Goal: Register for event/course

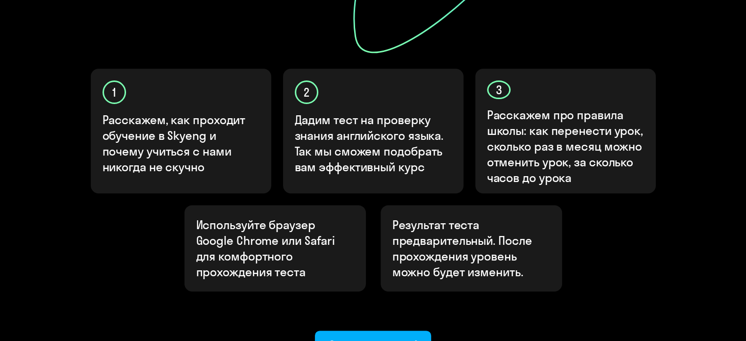
scroll to position [343, 0]
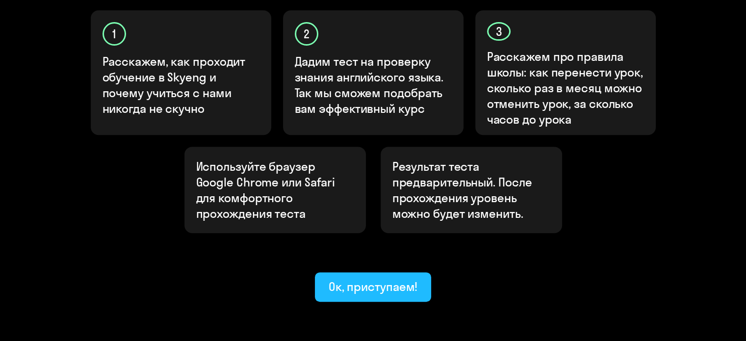
click at [407, 279] on div "Ок, приступаем!" at bounding box center [373, 287] width 89 height 16
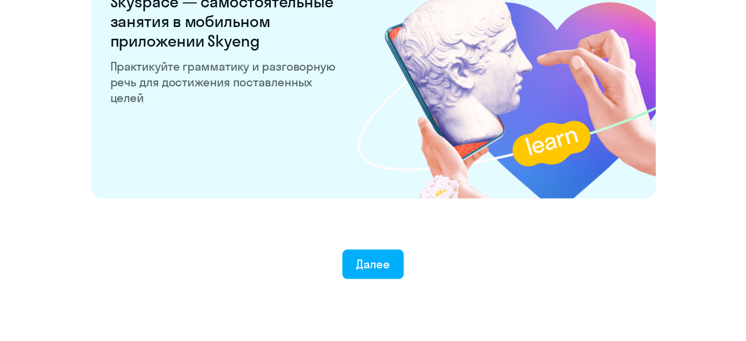
scroll to position [1913, 0]
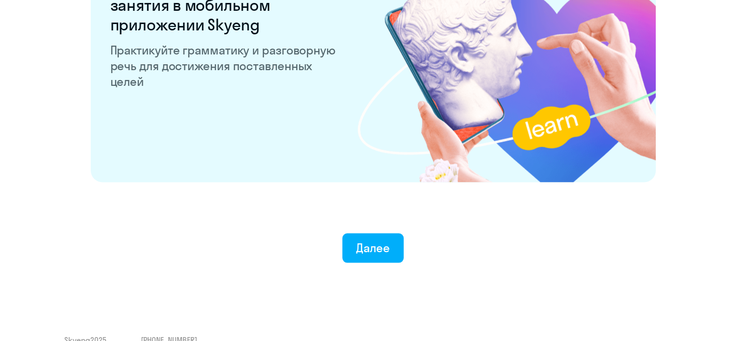
click at [383, 255] on div "Далее" at bounding box center [373, 248] width 34 height 16
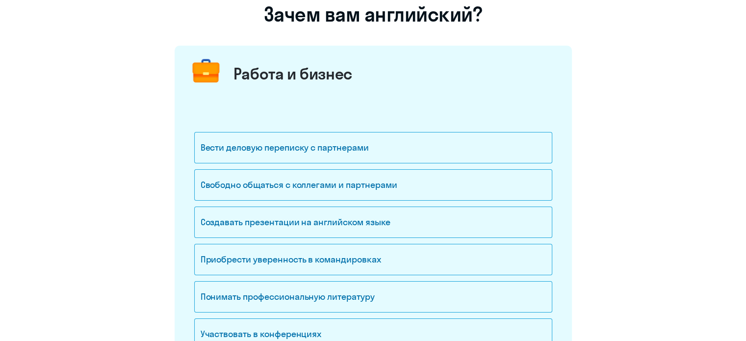
scroll to position [98, 0]
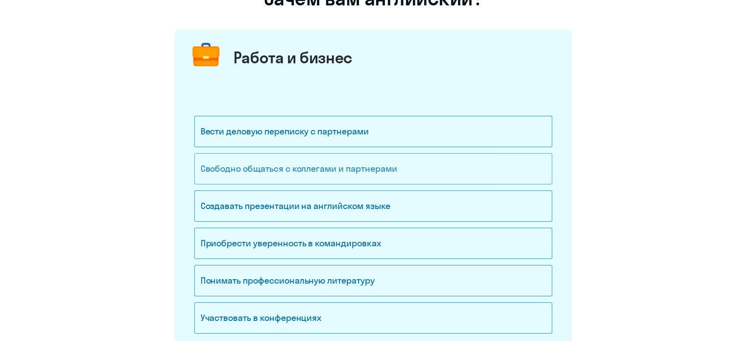
click at [385, 174] on div "Свободно общаться с коллегами и партнерами" at bounding box center [373, 168] width 358 height 31
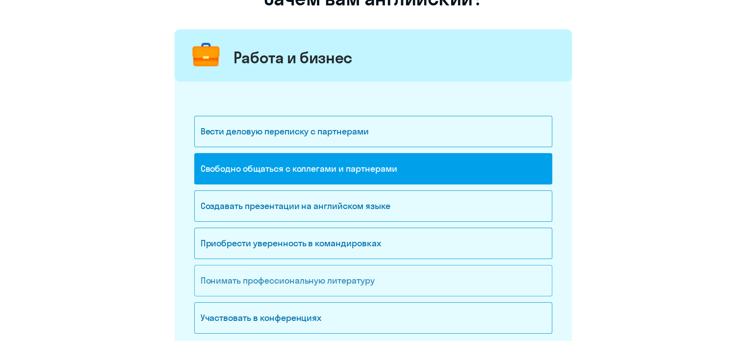
click at [358, 272] on div "Понимать профессиональную литературу" at bounding box center [373, 280] width 358 height 31
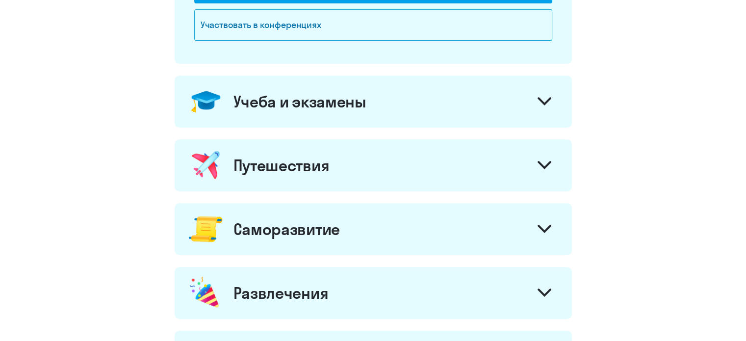
scroll to position [392, 0]
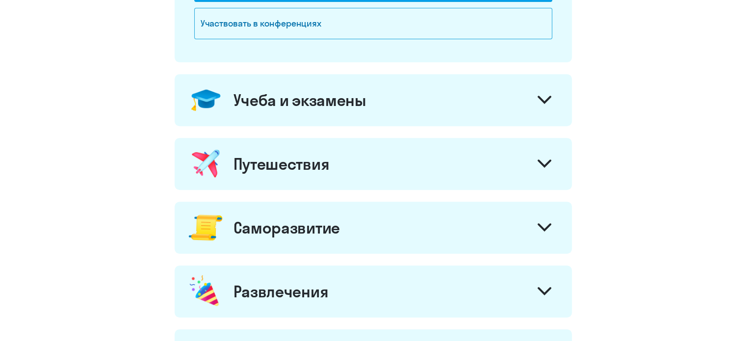
click at [372, 220] on div "Саморазвитие" at bounding box center [373, 228] width 397 height 52
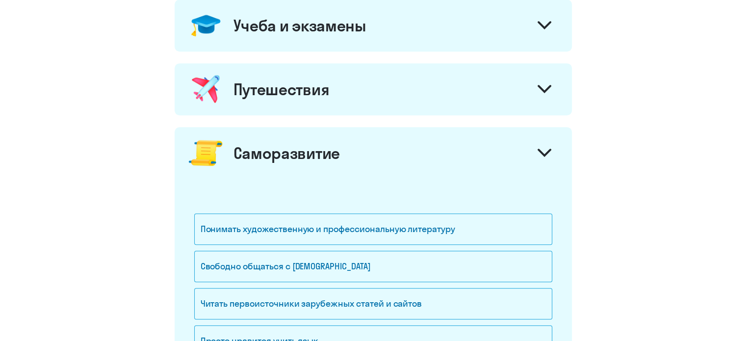
scroll to position [490, 0]
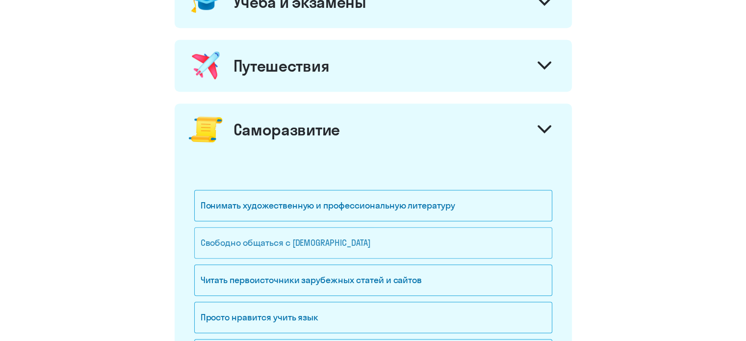
click at [375, 242] on div "Свободно общаться с [DEMOGRAPHIC_DATA]" at bounding box center [373, 242] width 358 height 31
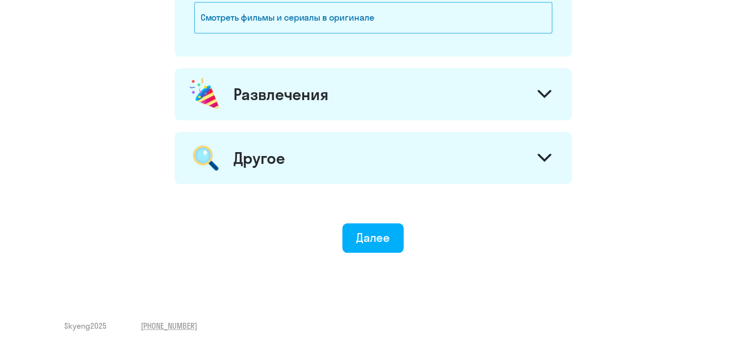
scroll to position [904, 0]
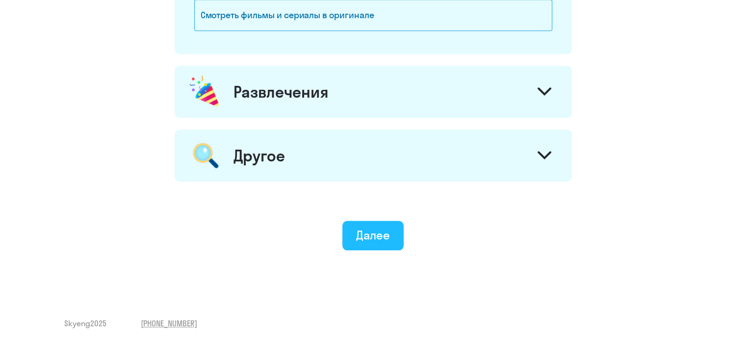
click at [384, 227] on div "Далее" at bounding box center [373, 235] width 34 height 16
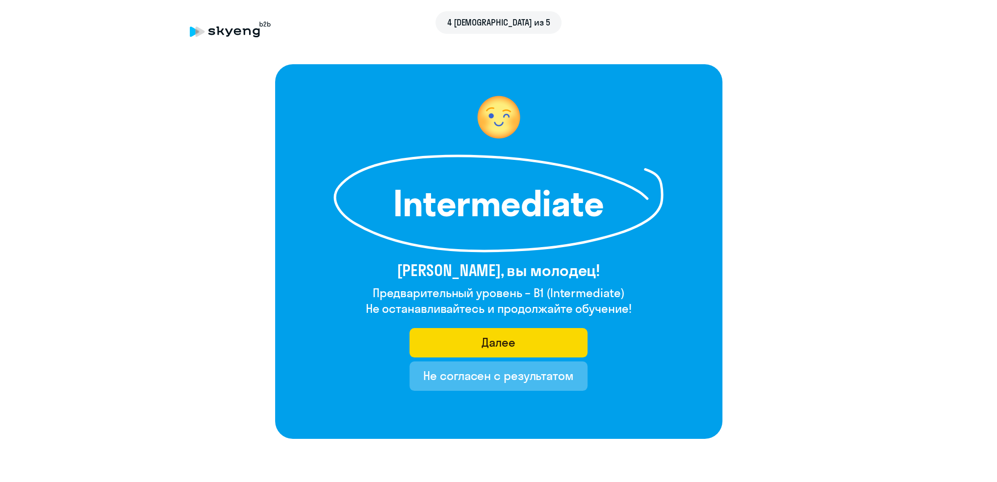
drag, startPoint x: 637, startPoint y: 310, endPoint x: 338, endPoint y: 284, distance: 299.7
click at [338, 284] on div "Intermediate [PERSON_NAME], вы молодец! Предварительный уровень – B1 (Intermedi…" at bounding box center [498, 251] width 447 height 375
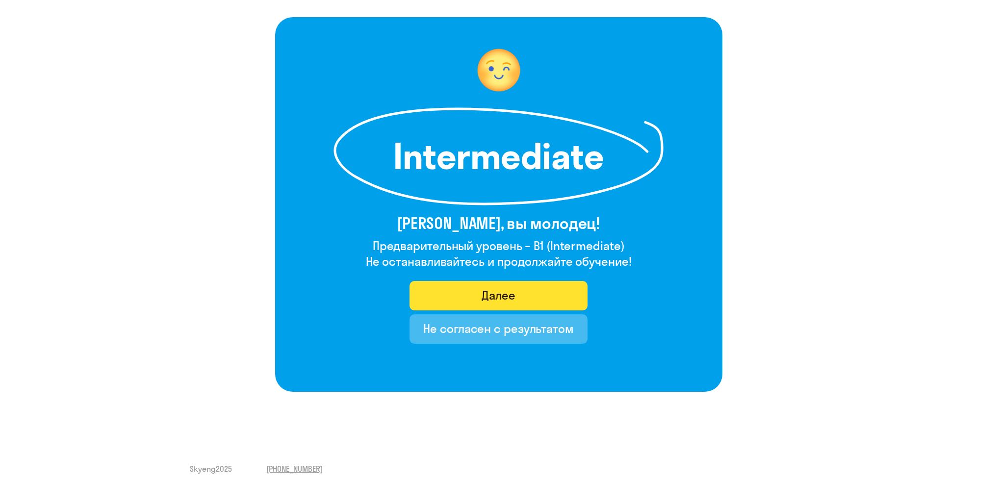
scroll to position [54, 0]
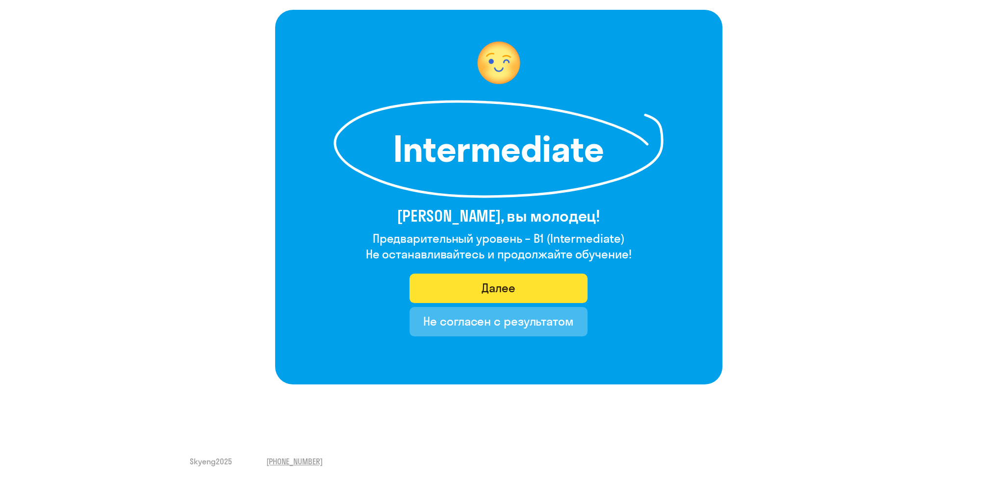
click at [494, 280] on div "Далее" at bounding box center [499, 288] width 34 height 16
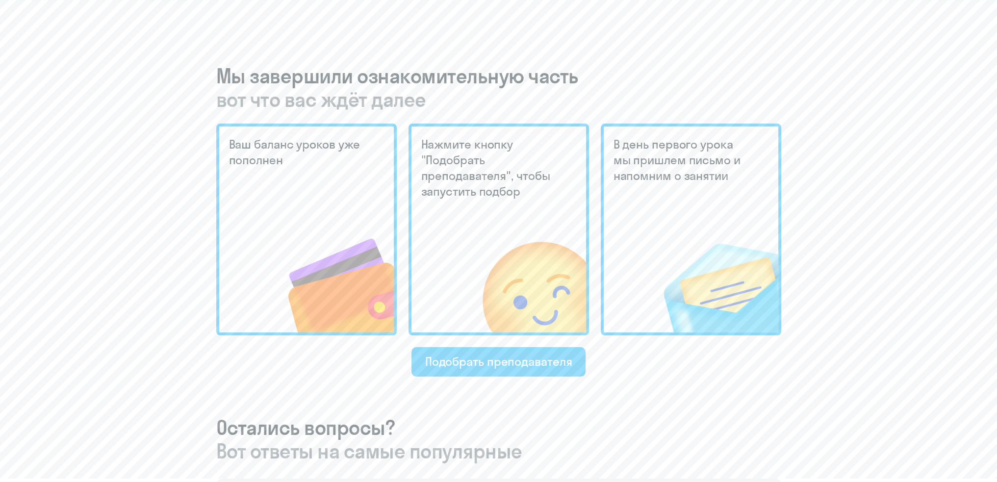
scroll to position [245, 0]
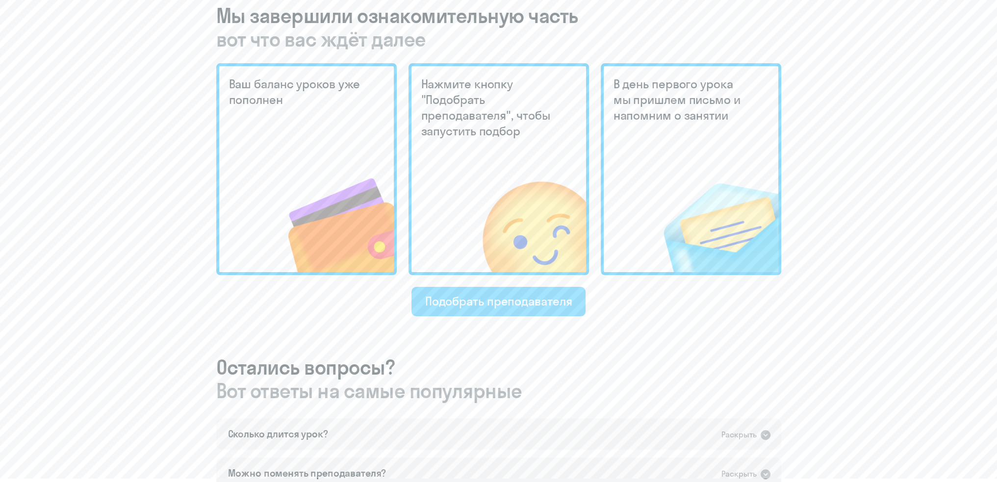
click at [519, 309] on button "Подобрать преподавателя" at bounding box center [498, 301] width 175 height 29
